Goal: Check status: Check status

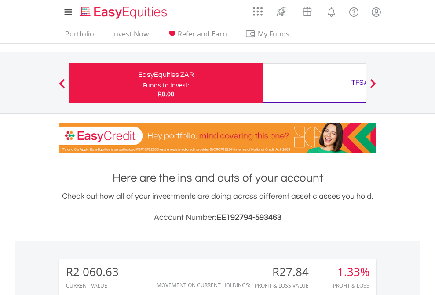
scroll to position [84, 138]
click at [143, 83] on div "Funds to invest:" at bounding box center [166, 85] width 47 height 9
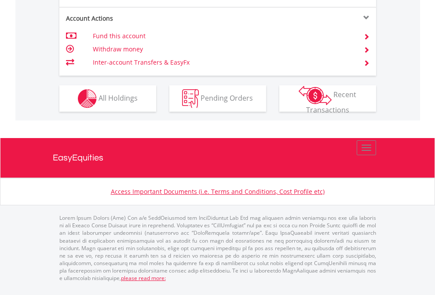
scroll to position [825, 0]
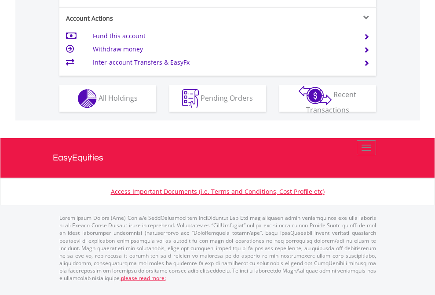
scroll to position [843, 0]
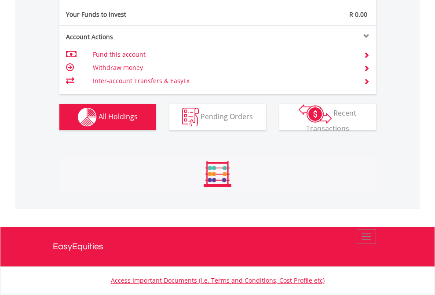
scroll to position [84, 138]
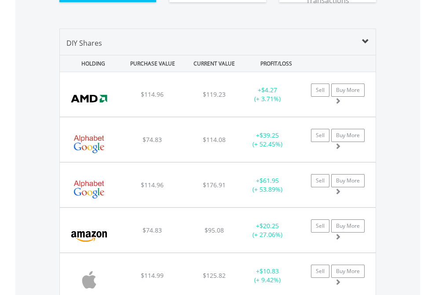
scroll to position [996, 0]
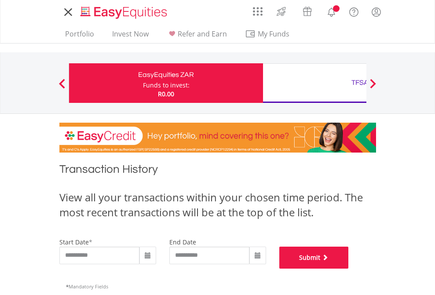
click at [349, 269] on button "Submit" at bounding box center [313, 258] width 69 height 22
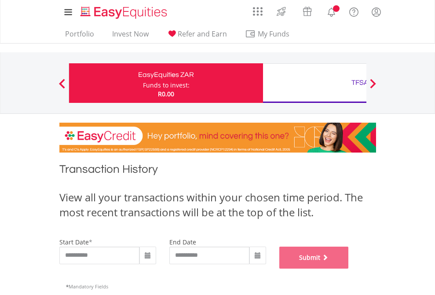
scroll to position [357, 0]
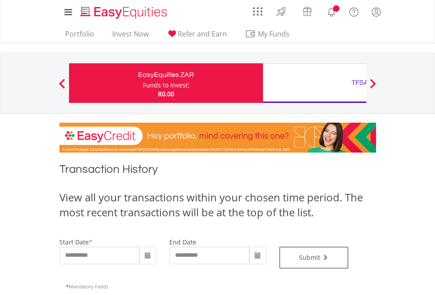
click at [314, 83] on div "TFSA" at bounding box center [359, 83] width 183 height 12
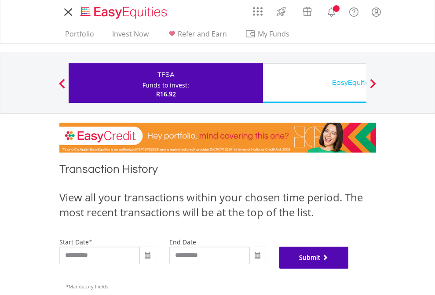
click at [349, 269] on button "Submit" at bounding box center [313, 258] width 69 height 22
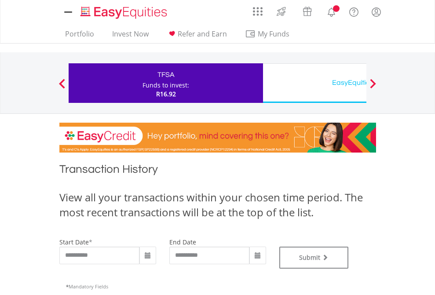
click at [314, 83] on div "EasyEquities USD" at bounding box center [359, 83] width 183 height 12
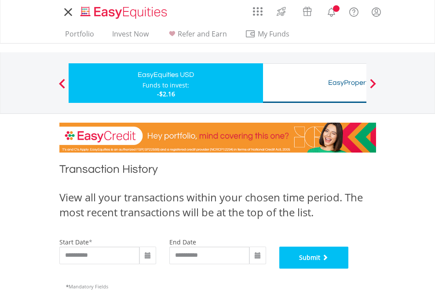
click at [349, 269] on button "Submit" at bounding box center [313, 258] width 69 height 22
